Goal: Transaction & Acquisition: Purchase product/service

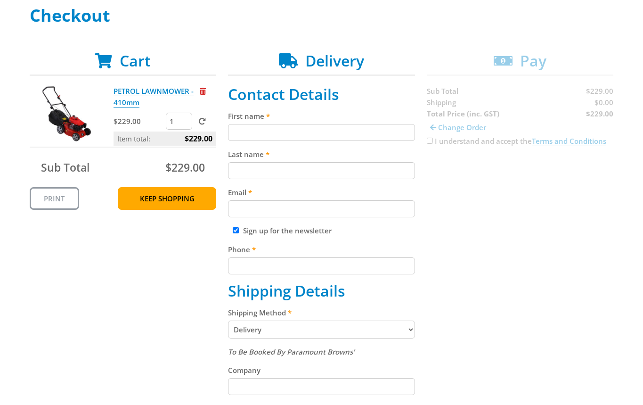
scroll to position [143, 0]
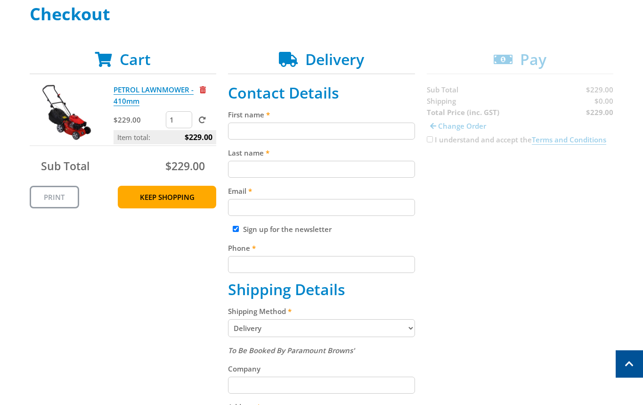
drag, startPoint x: 309, startPoint y: 130, endPoint x: 353, endPoint y: 139, distance: 45.2
click at [307, 131] on input "First name" at bounding box center [321, 131] width 187 height 17
paste input "[PERSON_NAME]"
type input "[PERSON_NAME]"
click at [269, 165] on input "Last name" at bounding box center [321, 169] width 187 height 17
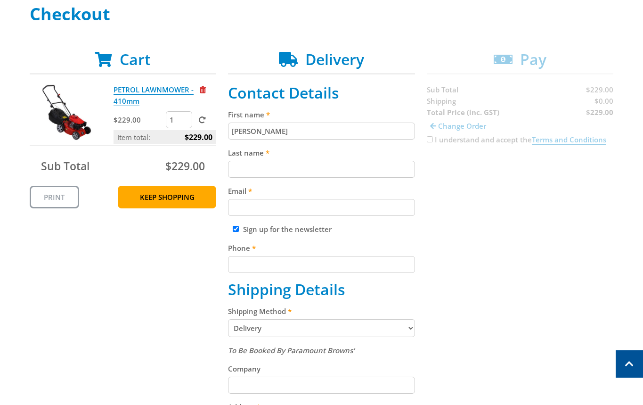
paste input "[PERSON_NAME]"
type input "[PERSON_NAME]"
click at [511, 167] on div "Cart PETROL LAWNMOWER - 410mm $229.00 1 Item total: $229.00 Sub Total $229.00 P…" at bounding box center [322, 351] width 585 height 603
click at [393, 200] on input "Email" at bounding box center [321, 207] width 187 height 17
paste input "[EMAIL_ADDRESS][DOMAIN_NAME]"
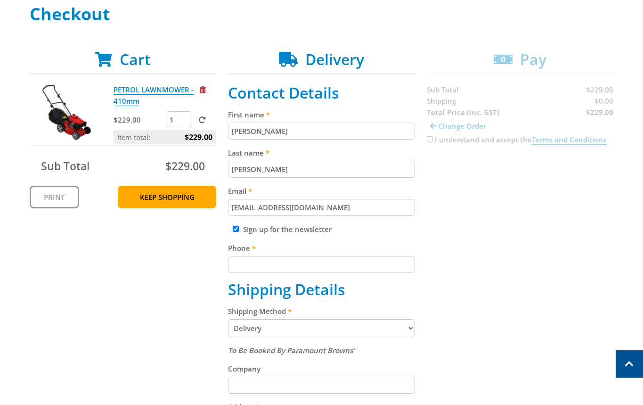
type input "[EMAIL_ADDRESS][DOMAIN_NAME]"
click at [496, 201] on div "Cart PETROL LAWNMOWER - 410mm $229.00 1 Item total: $229.00 Sub Total $229.00 P…" at bounding box center [322, 351] width 585 height 603
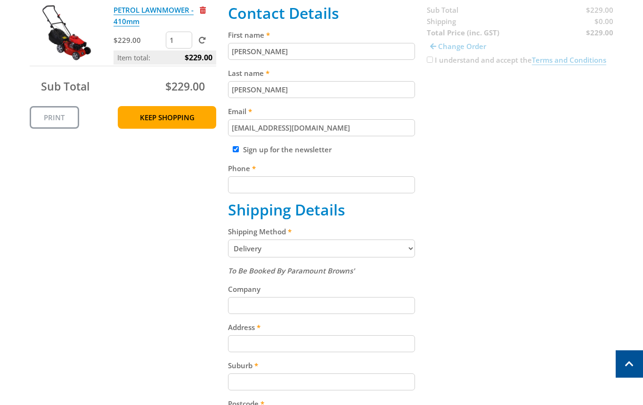
scroll to position [279, 0]
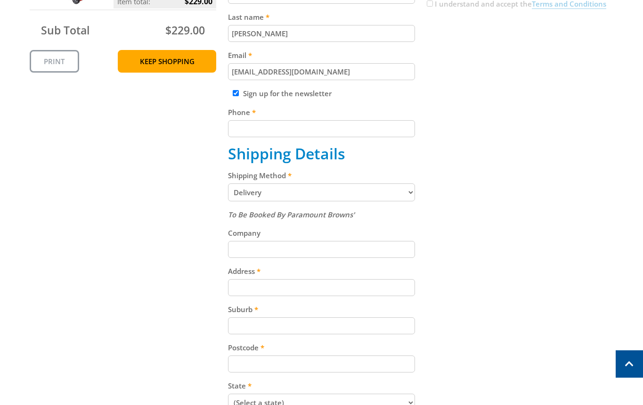
click at [358, 128] on input "Phone" at bounding box center [321, 128] width 187 height 17
paste input "[PHONE_NUMBER]"
type input "[PHONE_NUMBER]"
click at [460, 98] on div "Cart PETROL LAWNMOWER - 410mm $229.00 1 Item total: $229.00 Sub Total $229.00 P…" at bounding box center [322, 216] width 585 height 603
click at [382, 198] on select "Pickup from Mount Barker Delivery" at bounding box center [321, 192] width 187 height 18
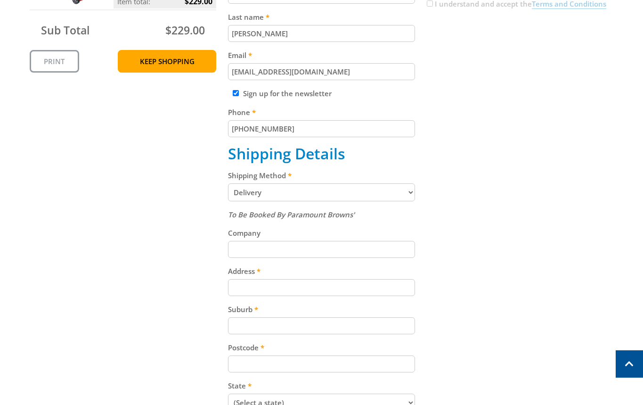
select select "Pickup"
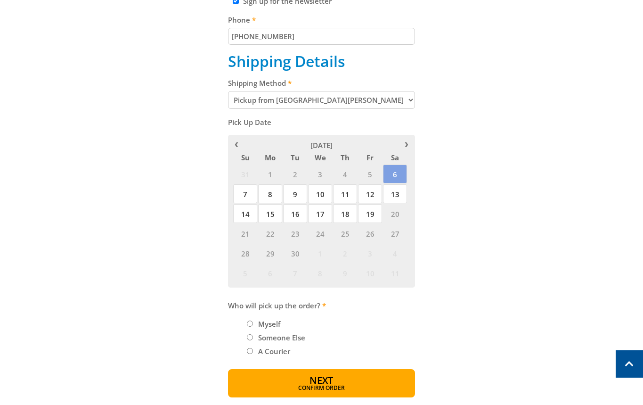
scroll to position [379, 0]
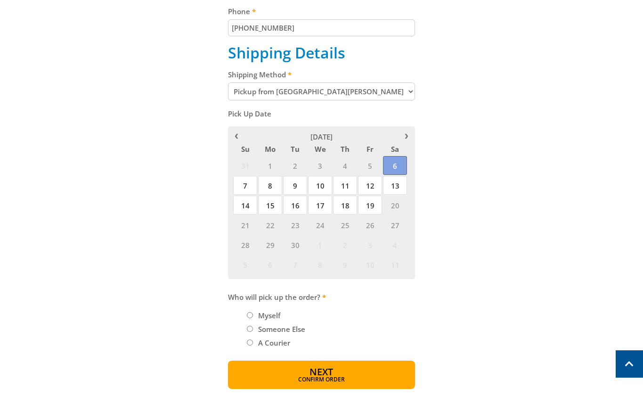
click at [394, 165] on span "6" at bounding box center [395, 165] width 24 height 19
click at [270, 320] on label "Myself" at bounding box center [269, 315] width 29 height 16
click at [253, 318] on input "Myself" at bounding box center [250, 315] width 6 height 6
radio input "true"
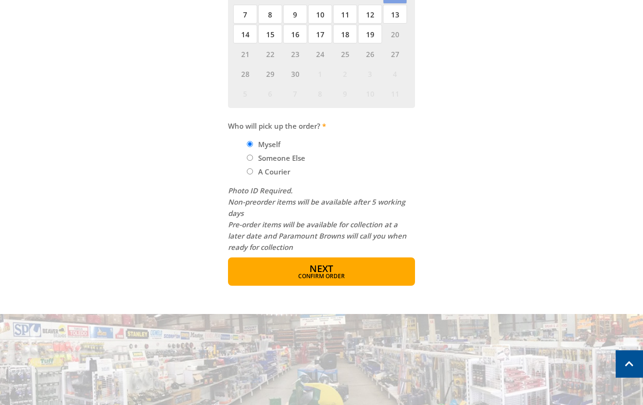
scroll to position [634, 0]
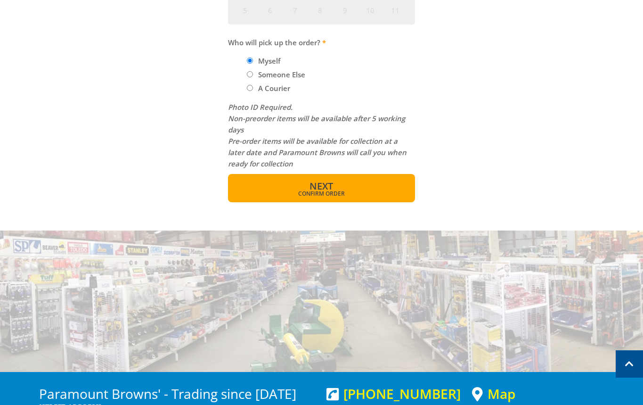
click at [360, 199] on button "Next Confirm order" at bounding box center [321, 188] width 187 height 28
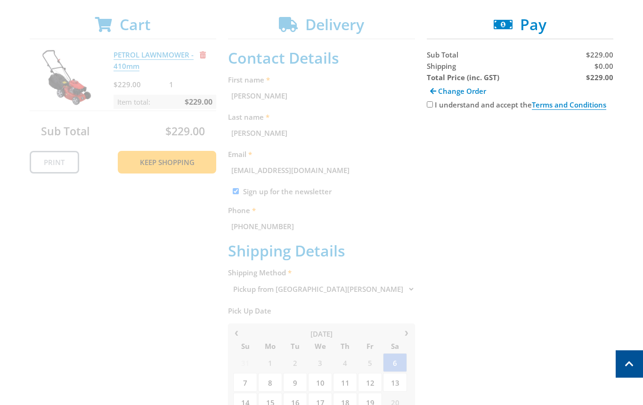
scroll to position [0, 0]
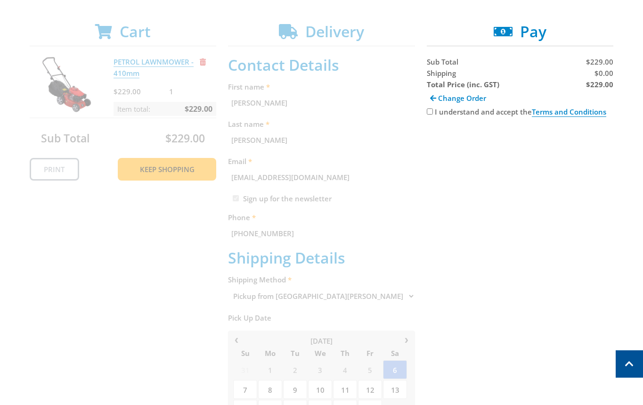
scroll to position [151, 0]
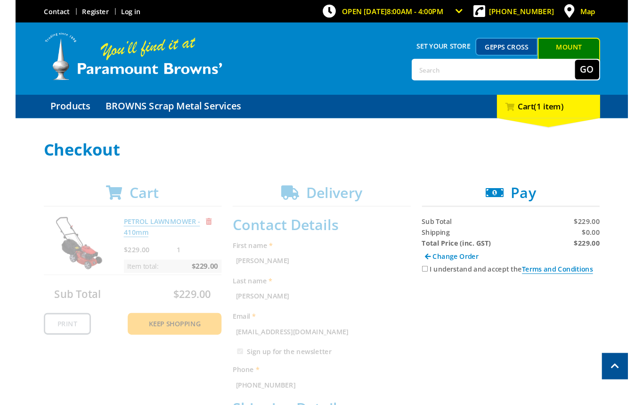
scroll to position [152, 0]
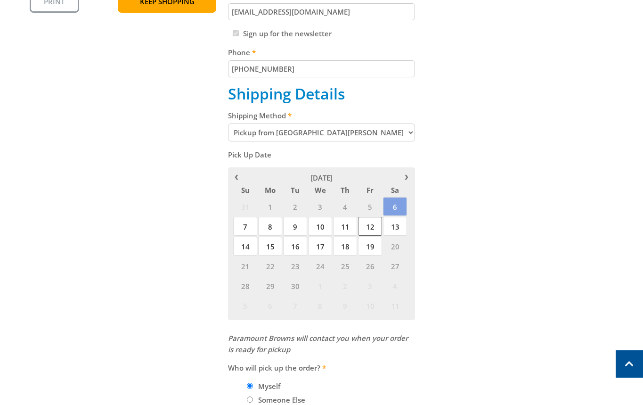
scroll to position [347, 0]
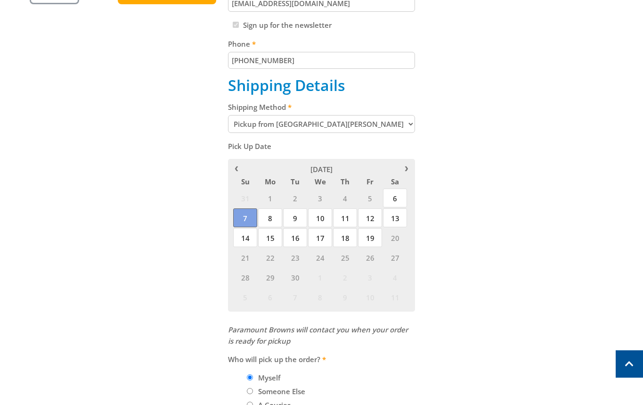
click at [250, 218] on span "7" at bounding box center [245, 217] width 24 height 19
click at [404, 200] on span "6" at bounding box center [395, 198] width 24 height 19
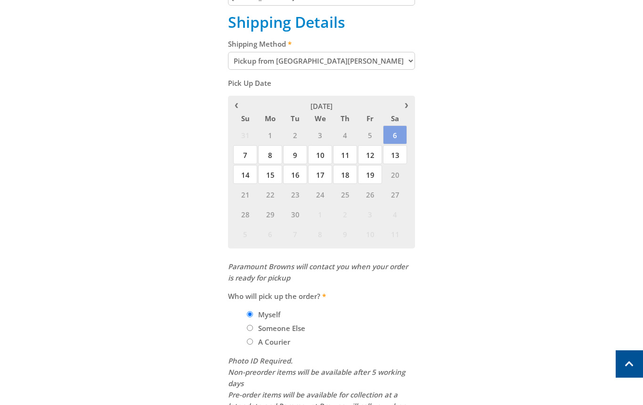
scroll to position [542, 0]
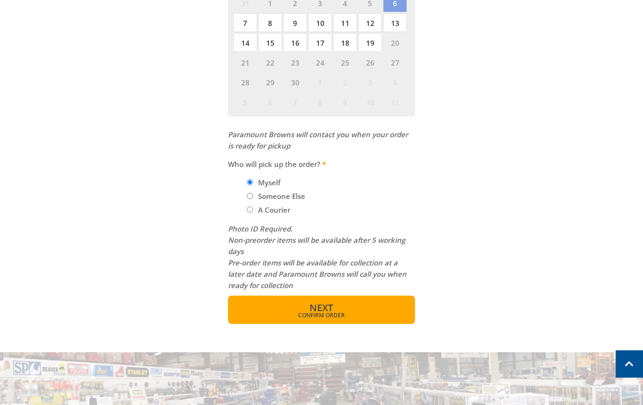
click at [344, 305] on button "Next Confirm order" at bounding box center [321, 310] width 187 height 28
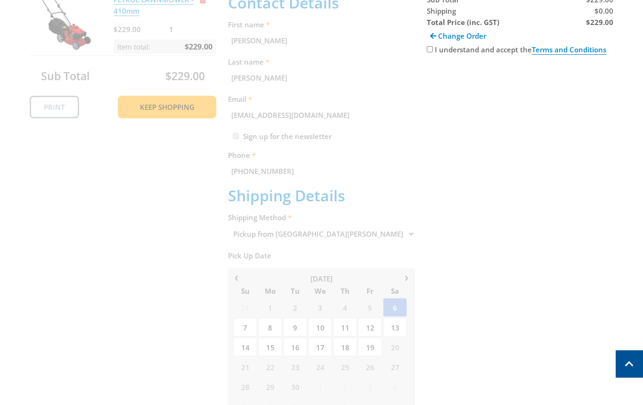
scroll to position [193, 0]
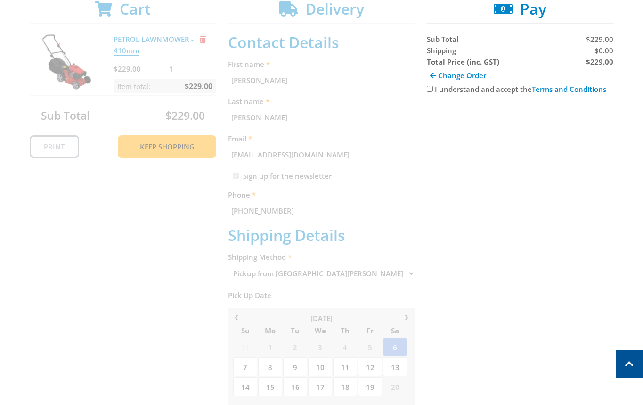
click at [432, 88] on input "I understand and accept the Terms and Conditions" at bounding box center [430, 89] width 6 height 6
checkbox input "true"
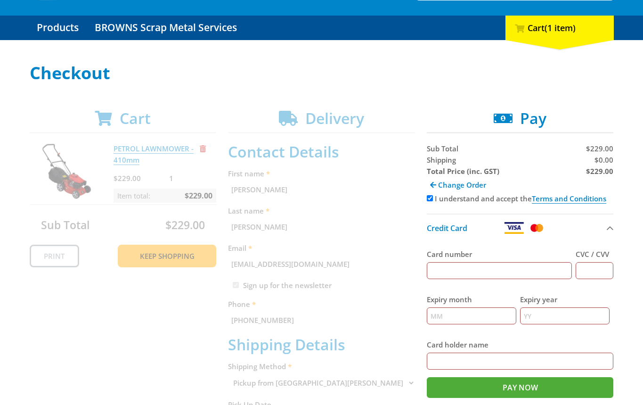
scroll to position [140, 0]
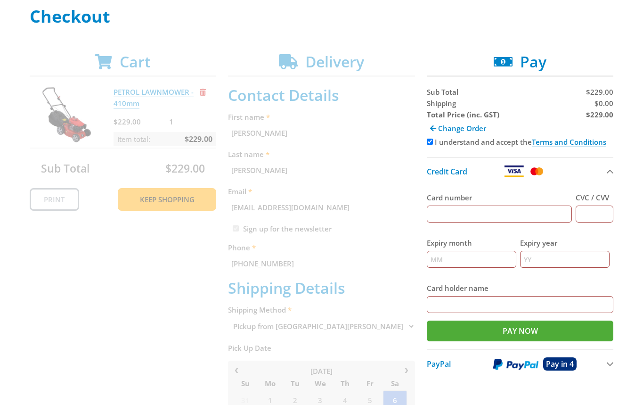
click at [120, 55] on div "Cart PETROL LAWNMOWER - 410mm $229.00 1 Item total: $229.00 Sub Total $229.00 P…" at bounding box center [322, 387] width 585 height 668
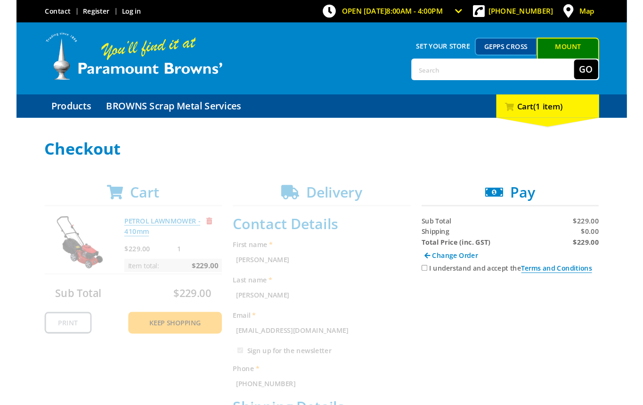
scroll to position [140, 0]
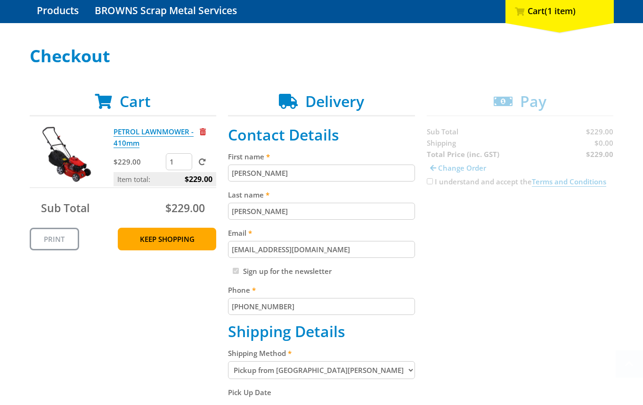
scroll to position [300, 0]
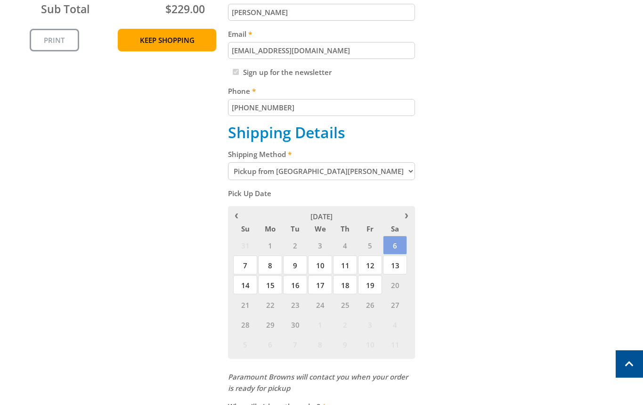
click at [328, 177] on select "Pickup from [GEOGRAPHIC_DATA][PERSON_NAME] Delivery" at bounding box center [321, 171] width 187 height 18
select select "Delivery"
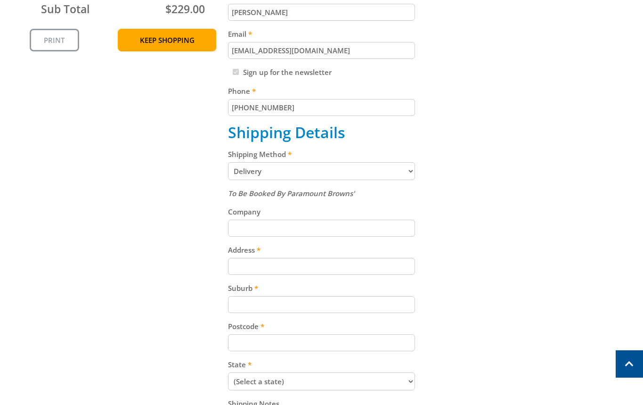
click at [318, 273] on input "Address" at bounding box center [321, 266] width 187 height 17
paste input "d=[DATE]"
click at [447, 230] on div "Cart PETROL LAWNMOWER - 410mm $229.00 1 Item total: $229.00 Sub Total $229.00 P…" at bounding box center [322, 194] width 585 height 603
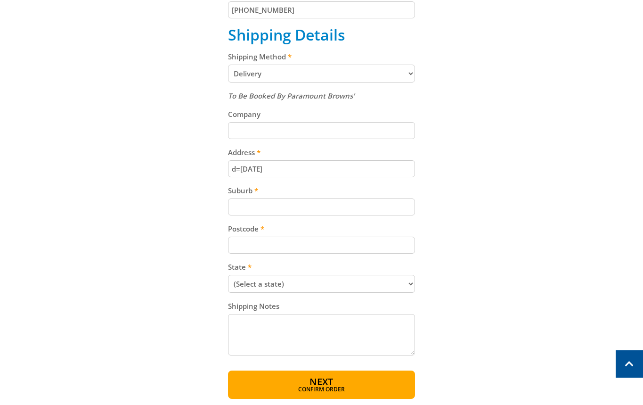
scroll to position [407, 0]
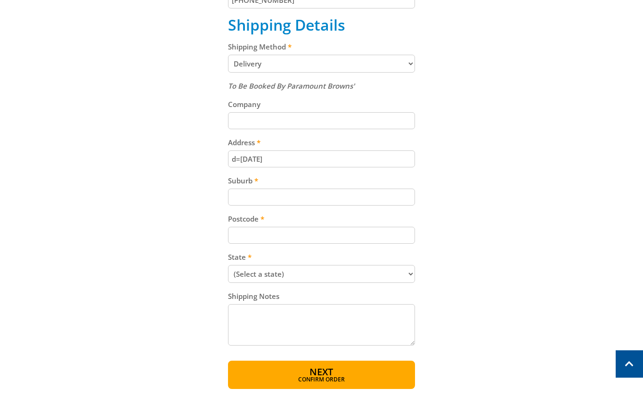
click at [318, 160] on input "d=09/09/25" at bounding box center [321, 158] width 187 height 17
paste input "[STREET_ADDRESS][PERSON_NAME]"
type input "[STREET_ADDRESS][PERSON_NAME]"
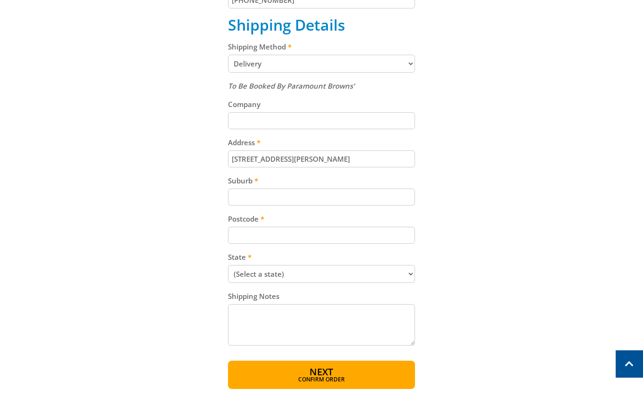
click at [454, 126] on div "Cart PETROL LAWNMOWER - 410mm $229.00 1 Item total: $229.00 Sub Total $229.00 P…" at bounding box center [322, 87] width 585 height 603
click at [328, 190] on input "Suburb" at bounding box center [321, 197] width 187 height 17
paste input "Totness"
type input "Totness"
click at [352, 234] on input "Postcode" at bounding box center [321, 235] width 187 height 17
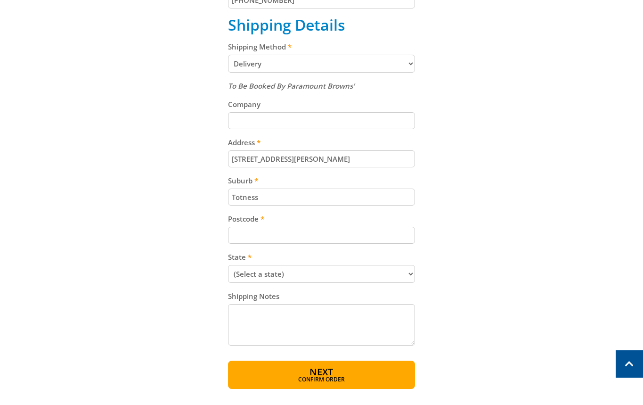
paste input "5250"
type input "5250"
click at [373, 270] on select "(Select a state) South Australia Victoria New South Wales Queensland Western Au…" at bounding box center [321, 274] width 187 height 18
select select "SA"
click at [228, 265] on select "(Select a state) South Australia Victoria New South Wales Queensland Western Au…" at bounding box center [321, 274] width 187 height 18
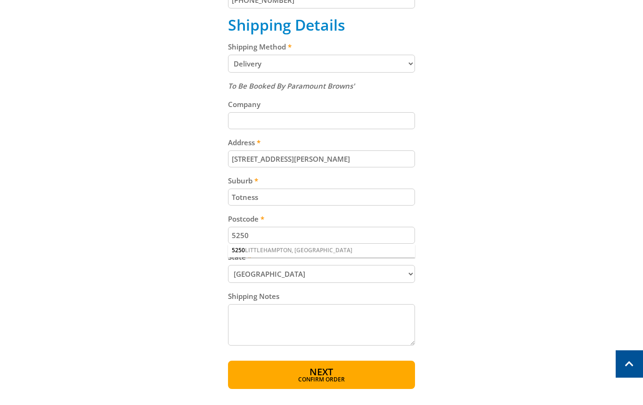
click at [468, 266] on div "Cart PETROL LAWNMOWER - 410mm $229.00 1 Item total: $229.00 Sub Total $229.00 P…" at bounding box center [322, 87] width 585 height 603
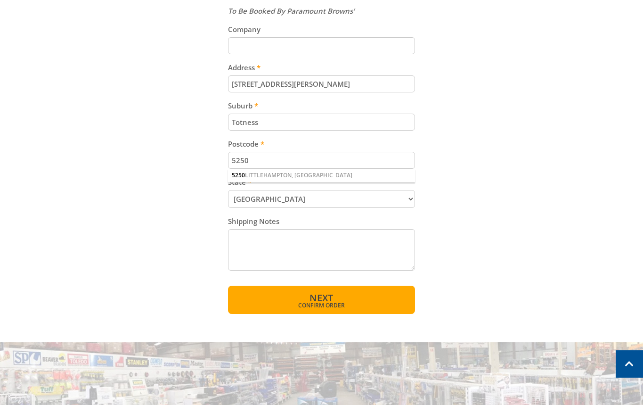
scroll to position [541, 0]
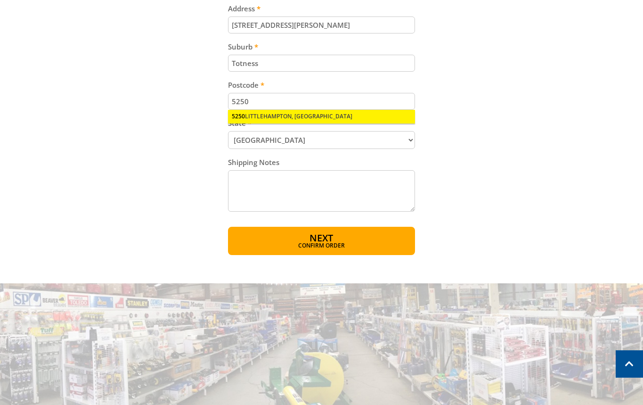
click at [278, 116] on div "5250 LITTLEHAMPTON, SA" at bounding box center [321, 116] width 187 height 13
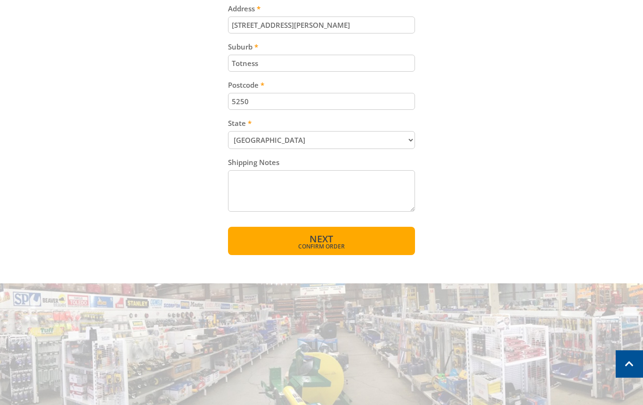
click at [347, 233] on button "Next Confirm order" at bounding box center [321, 241] width 187 height 28
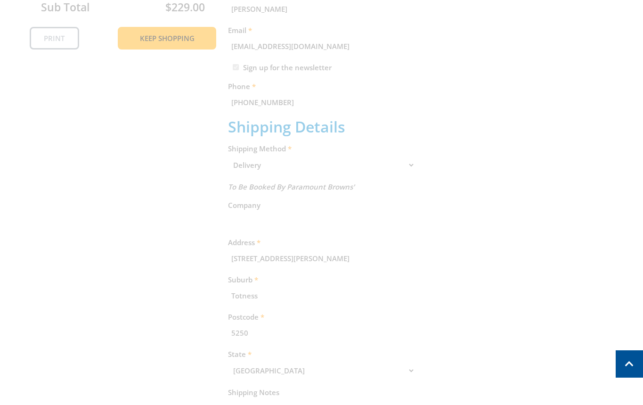
scroll to position [193, 0]
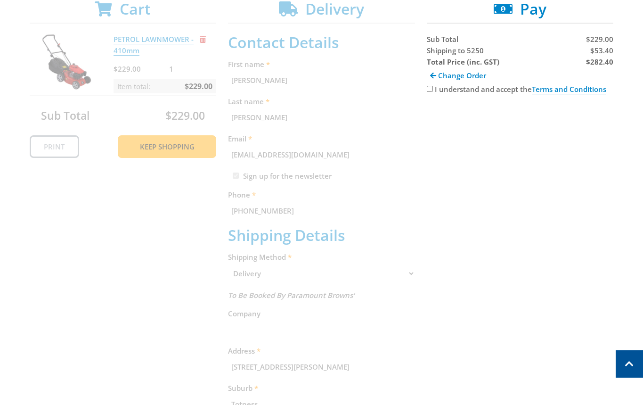
click at [459, 88] on label "I understand and accept the Terms and Conditions" at bounding box center [521, 89] width 172 height 10
click at [433, 88] on input "I understand and accept the Terms and Conditions" at bounding box center [430, 89] width 6 height 6
checkbox input "true"
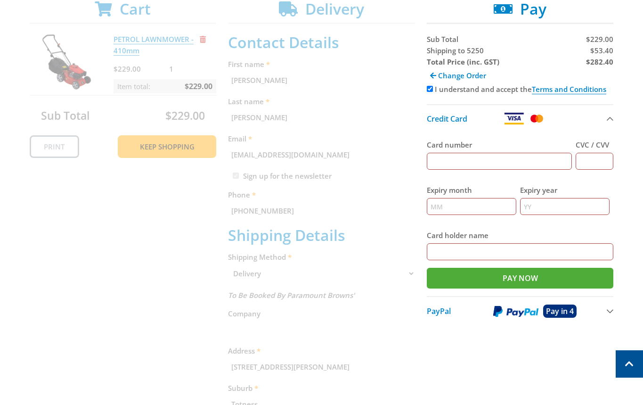
click at [437, 51] on span "Shipping to 5250" at bounding box center [455, 50] width 57 height 9
copy span "Shipping"
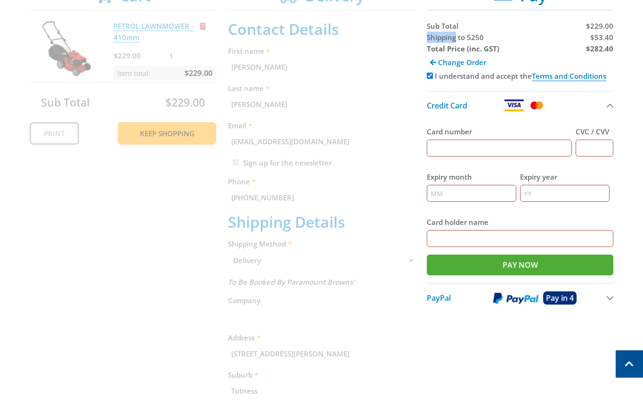
scroll to position [206, 0]
click at [493, 150] on input "Card number" at bounding box center [500, 148] width 146 height 17
type input "[CREDIT_CARD_NUMBER]"
type input "111"
type input "12"
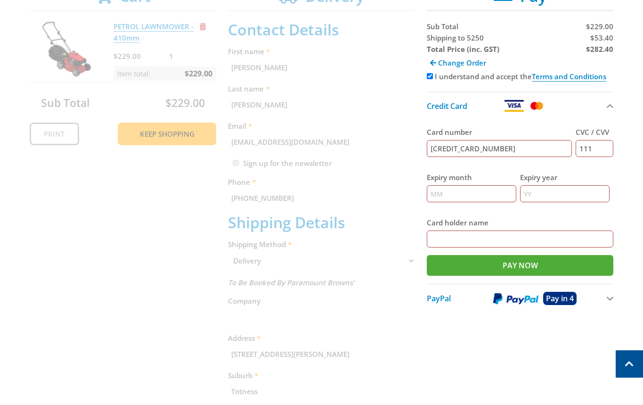
type input "2026"
type input "[PERSON_NAME]"
click at [535, 264] on input "Pay Now" at bounding box center [520, 265] width 187 height 21
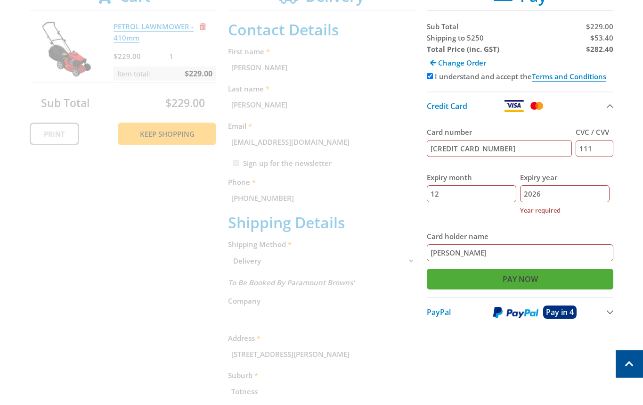
click at [518, 274] on input "Pay Now" at bounding box center [520, 279] width 187 height 21
click at [555, 190] on input "2026" at bounding box center [565, 193] width 90 height 17
click at [542, 275] on input "Pay Now" at bounding box center [520, 279] width 187 height 21
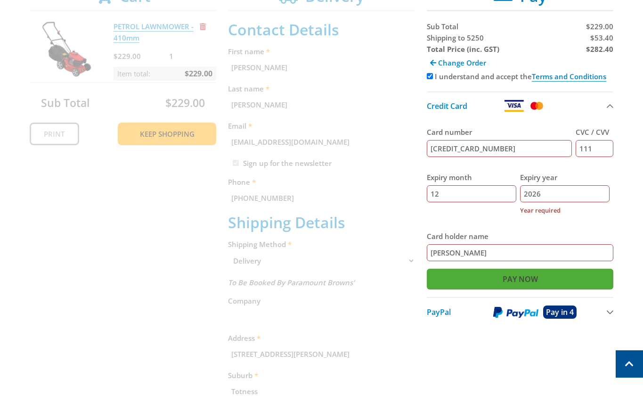
click at [542, 275] on input "Pay Now" at bounding box center [520, 279] width 187 height 21
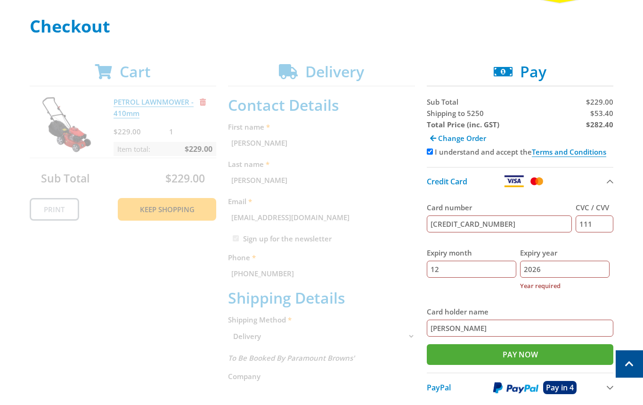
scroll to position [129, 0]
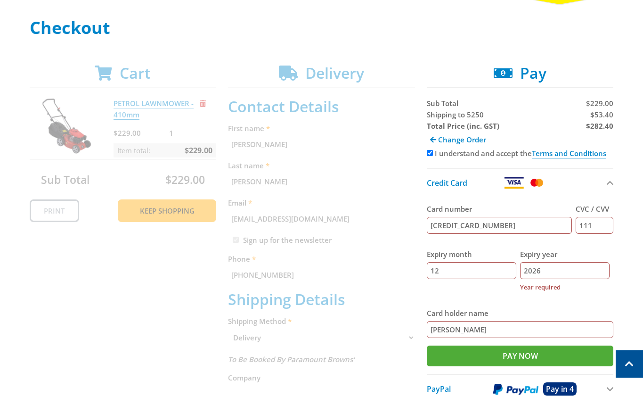
click at [597, 123] on strong "$282.40" at bounding box center [599, 125] width 27 height 9
copy strong "282.40"
click at [608, 114] on span "$53.40" at bounding box center [602, 114] width 23 height 9
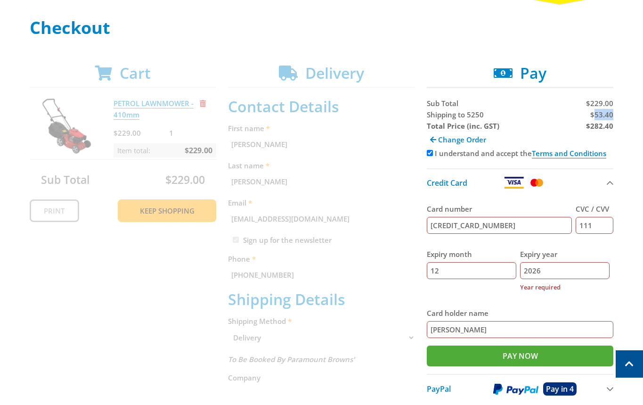
copy span "53.40"
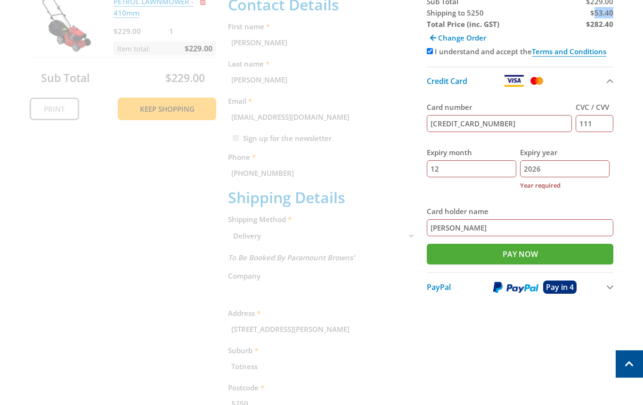
scroll to position [232, 0]
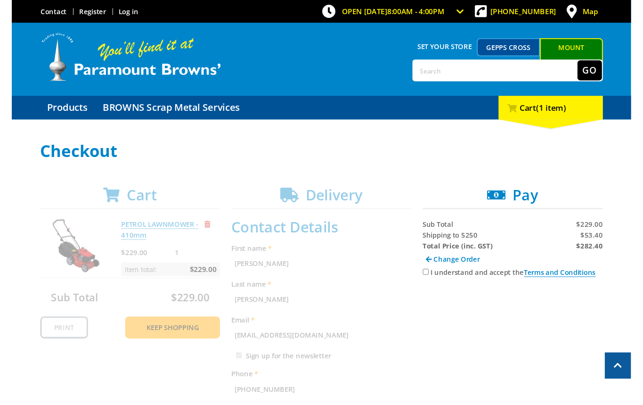
scroll to position [232, 0]
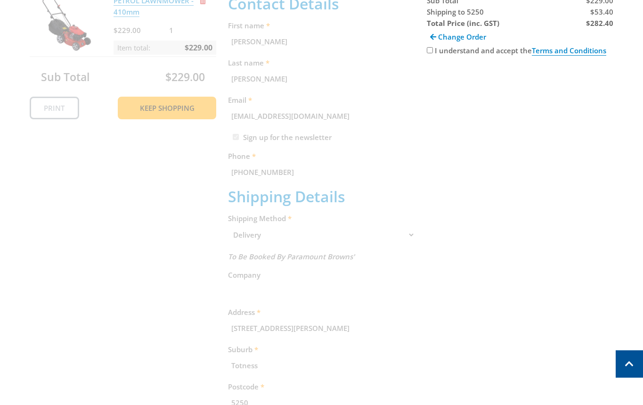
click at [541, 115] on div "Cart PETROL LAWNMOWER - 410mm $229.00 1 Item total: $229.00 Sub Total $229.00 P…" at bounding box center [322, 257] width 585 height 593
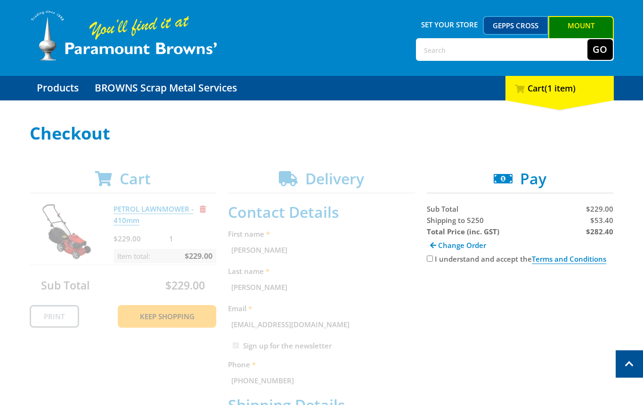
scroll to position [17, 0]
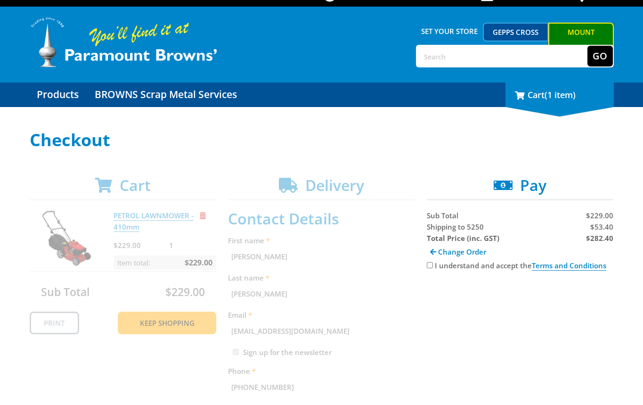
click at [561, 92] on span "(1 item)" at bounding box center [560, 94] width 31 height 11
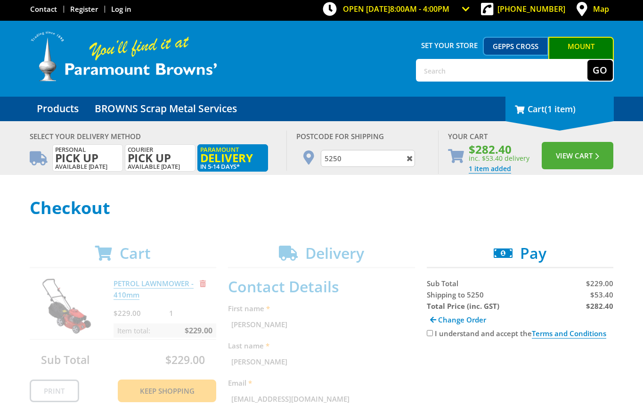
scroll to position [0, 0]
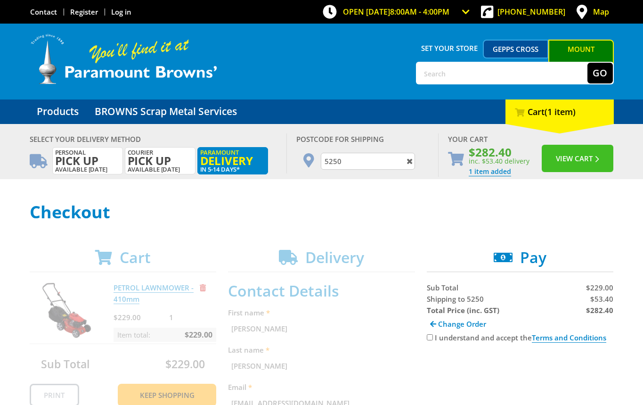
click at [585, 148] on button "View Cart" at bounding box center [578, 158] width 72 height 27
click at [584, 151] on button "View Cart" at bounding box center [578, 158] width 72 height 27
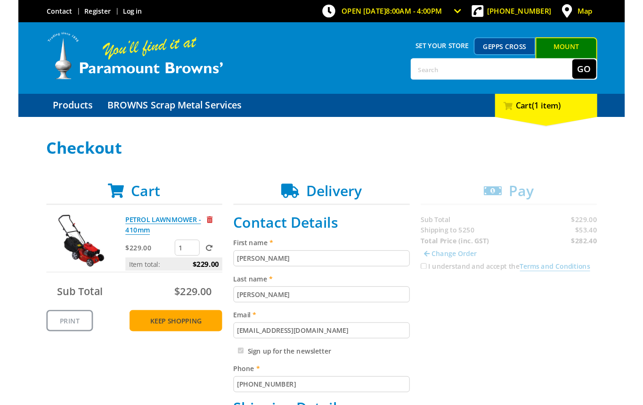
scroll to position [119, 0]
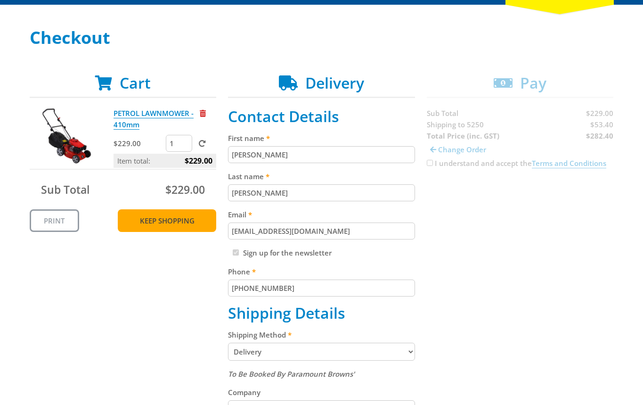
click at [176, 214] on link "Keep Shopping" at bounding box center [167, 220] width 99 height 23
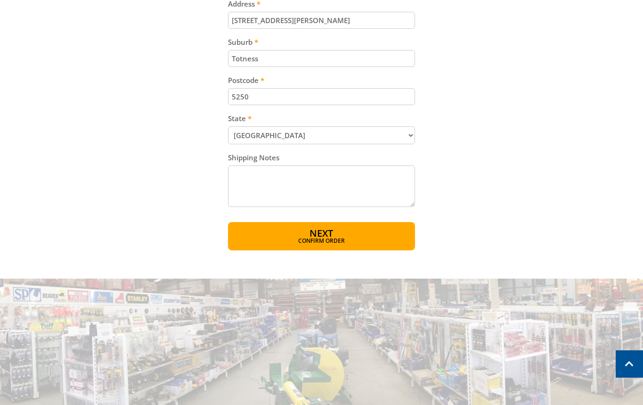
scroll to position [602, 0]
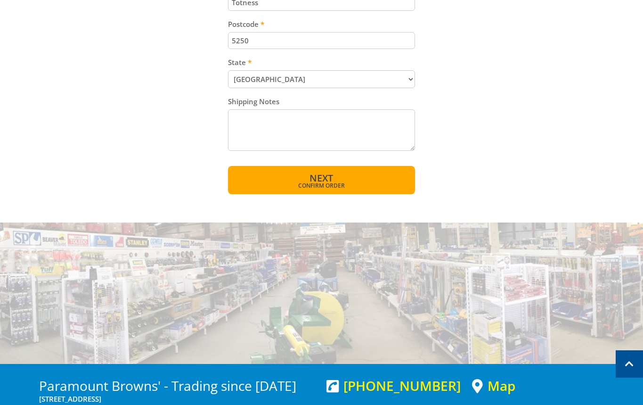
drag, startPoint x: 307, startPoint y: 183, endPoint x: 313, endPoint y: 183, distance: 6.1
click at [307, 184] on span "Confirm order" at bounding box center [321, 185] width 147 height 6
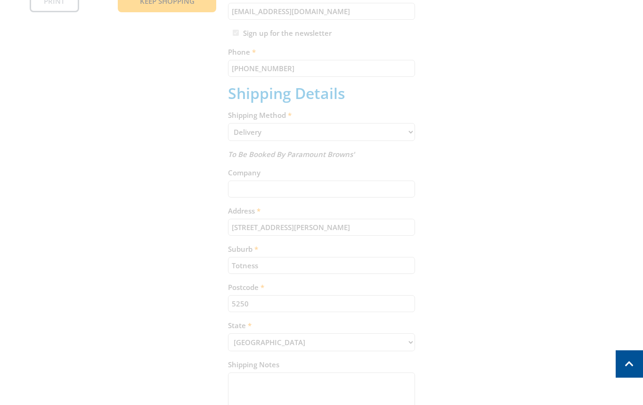
scroll to position [46, 0]
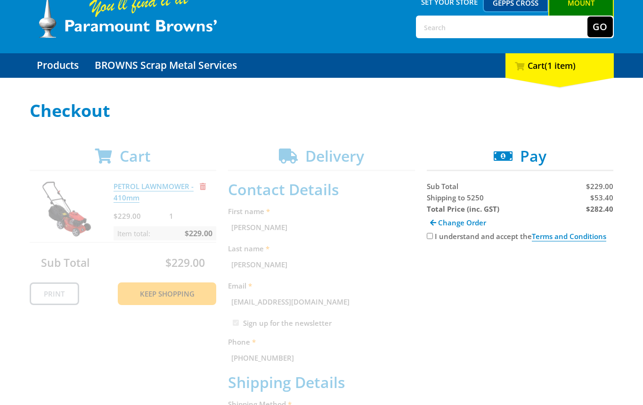
click at [440, 236] on label "I understand and accept the Terms and Conditions" at bounding box center [521, 236] width 172 height 10
click at [433, 236] on input "I understand and accept the Terms and Conditions" at bounding box center [430, 236] width 6 height 6
checkbox input "true"
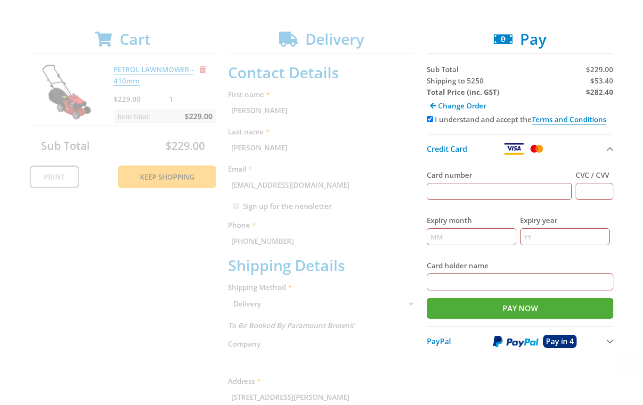
scroll to position [169, 0]
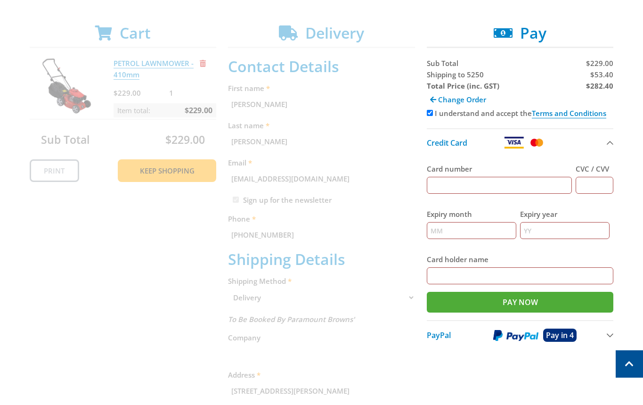
click at [476, 187] on input "Card number" at bounding box center [500, 185] width 146 height 17
type input "[CREDIT_CARD_NUMBER]"
type input "111"
type input "12"
type input "2026"
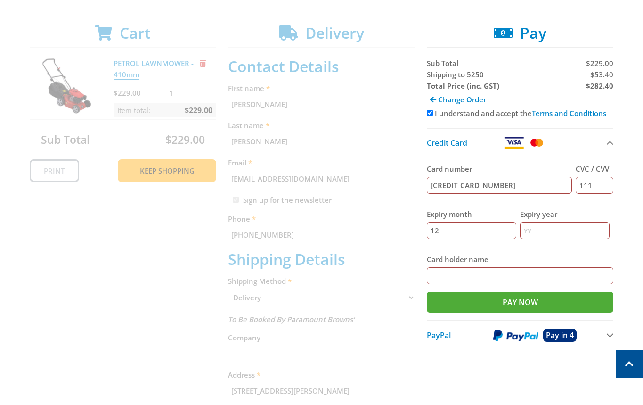
type input "[PERSON_NAME]"
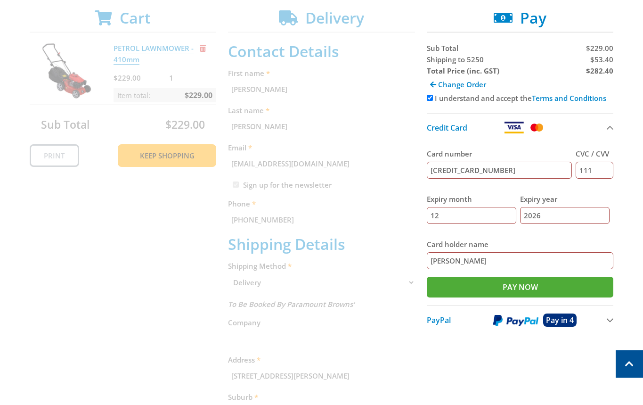
scroll to position [160, 0]
